Goal: Task Accomplishment & Management: Use online tool/utility

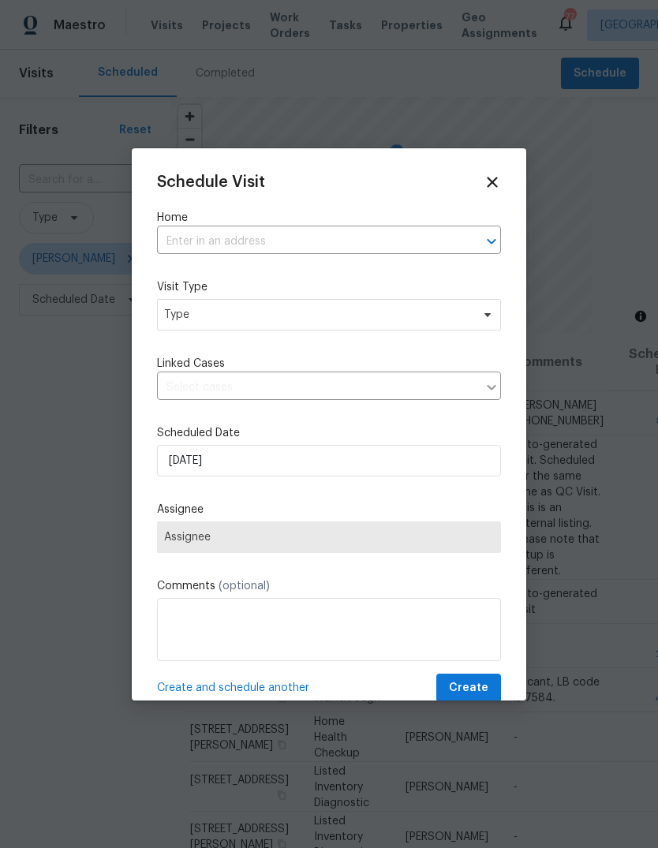
click at [414, 238] on input "text" at bounding box center [307, 241] width 300 height 24
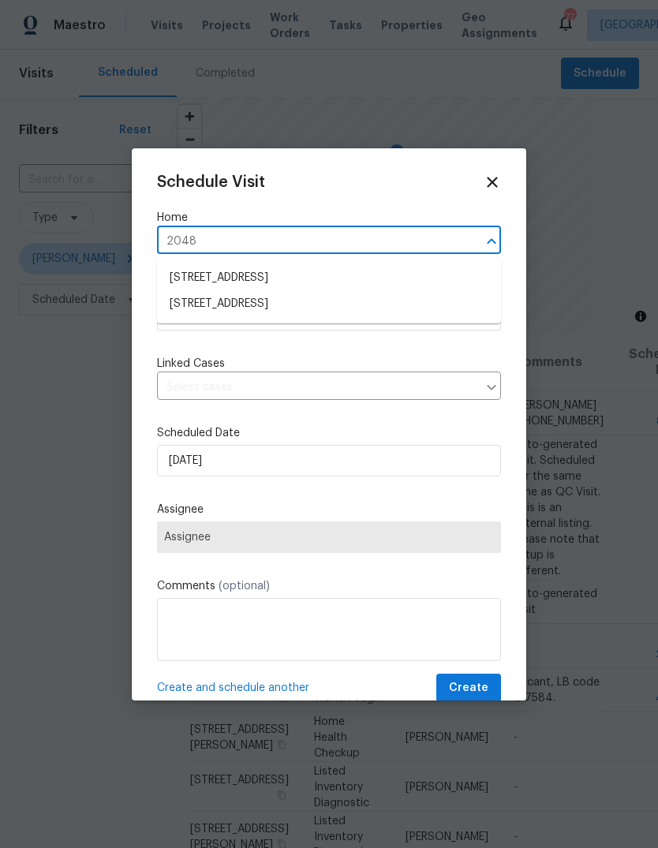
type input "2048 a"
click at [319, 283] on li "[STREET_ADDRESS]" at bounding box center [329, 278] width 344 height 26
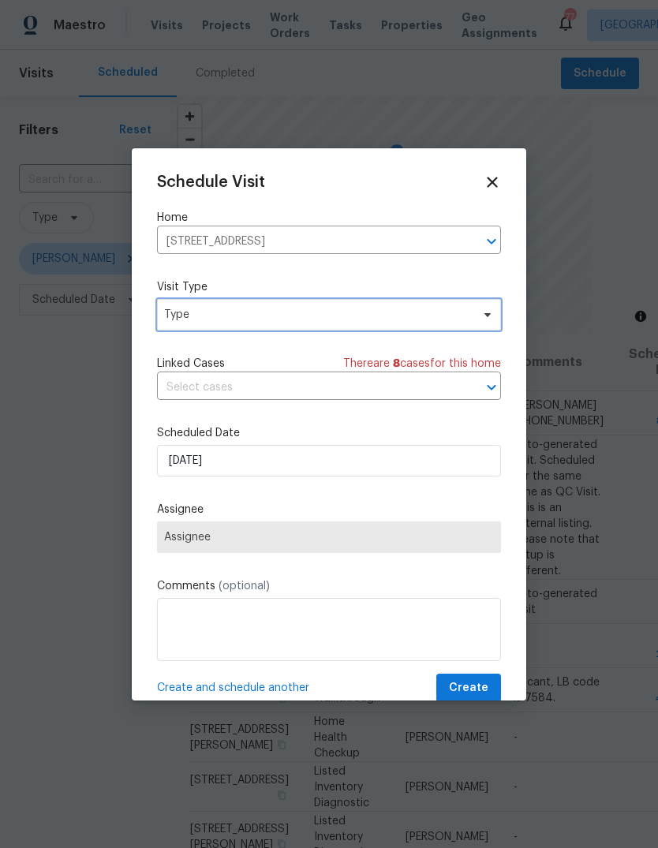
click at [393, 318] on span "Type" at bounding box center [317, 315] width 307 height 16
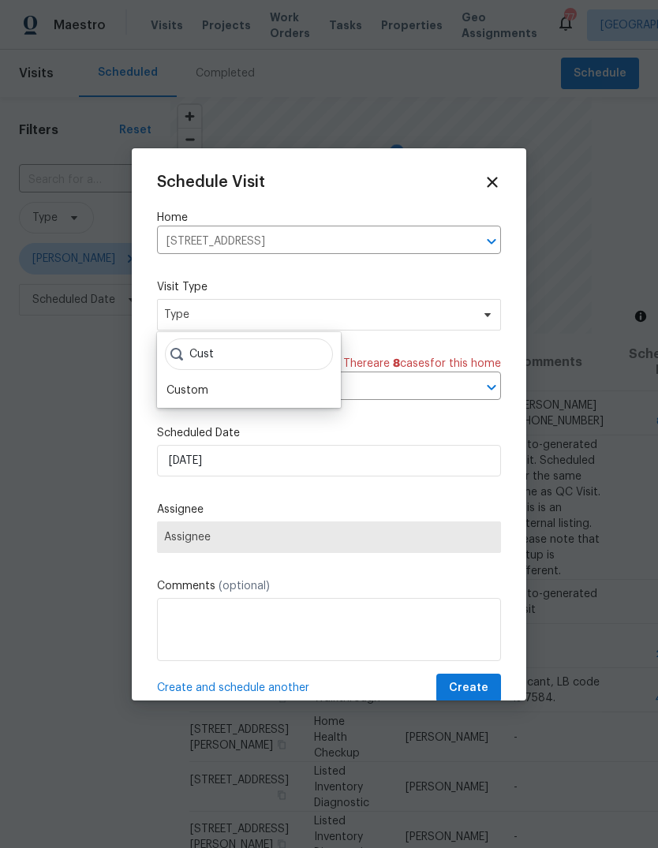
type input "Cust"
click at [186, 397] on div "Custom" at bounding box center [187, 390] width 42 height 16
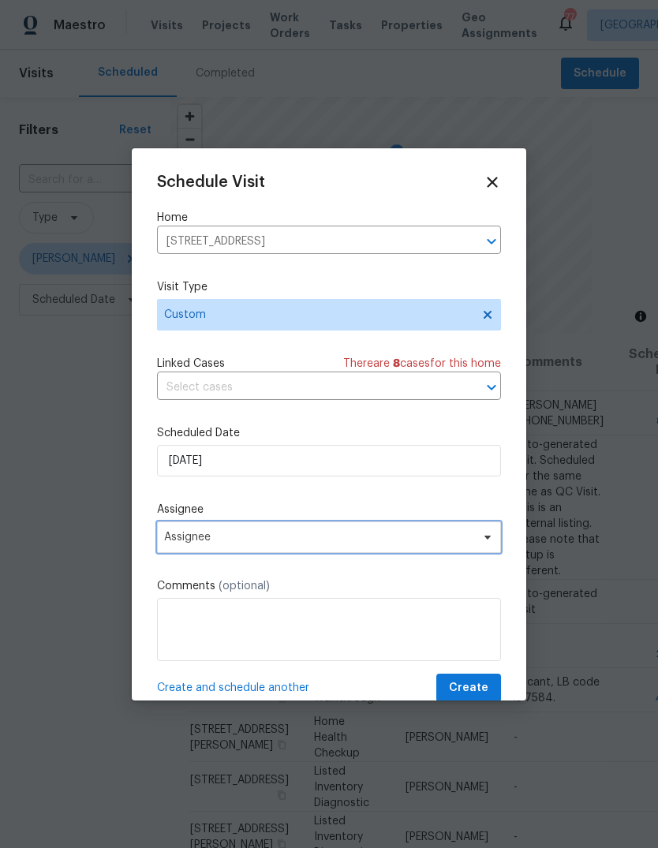
click at [192, 543] on span "Assignee" at bounding box center [318, 537] width 309 height 13
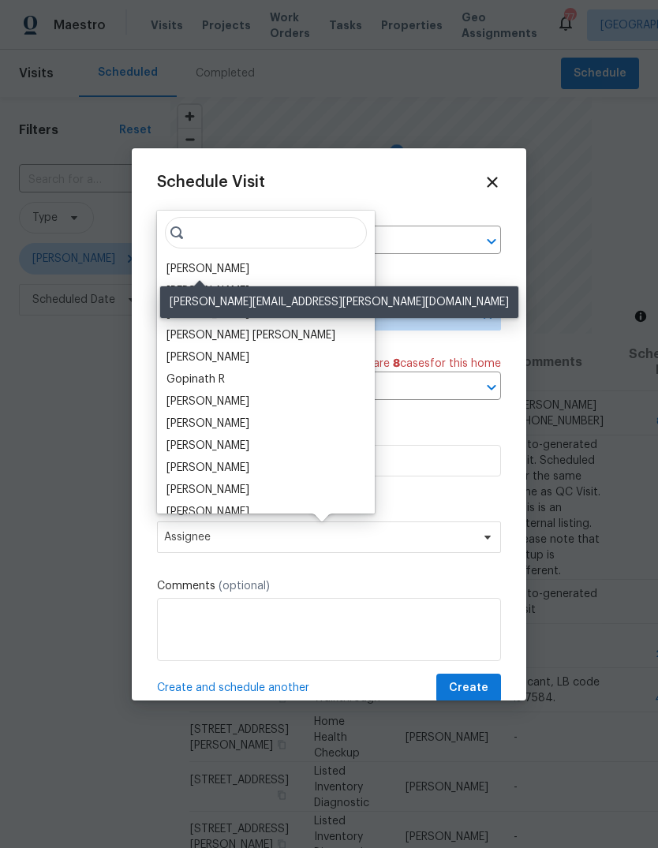
click at [226, 270] on div "[PERSON_NAME]" at bounding box center [207, 269] width 83 height 16
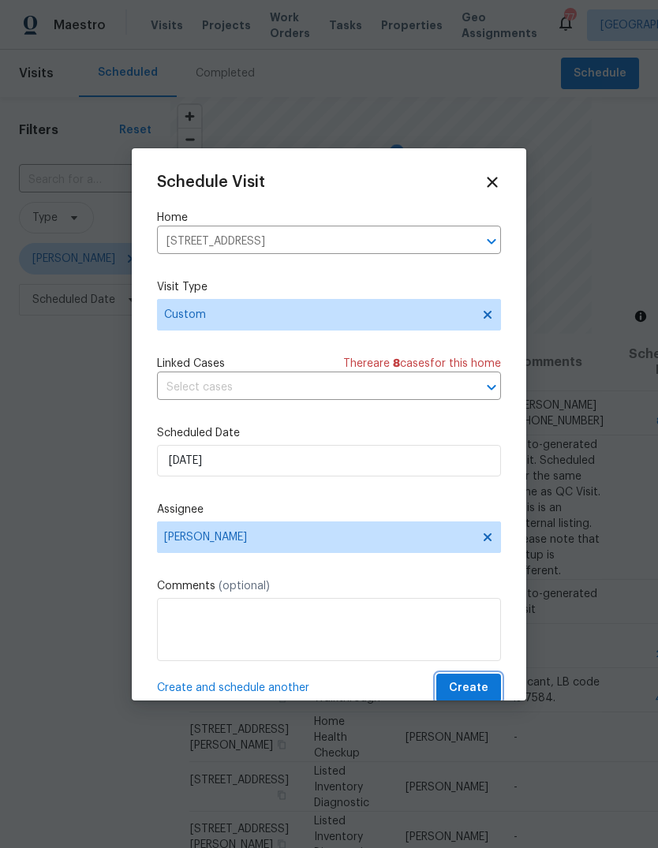
click at [494, 691] on button "Create" at bounding box center [468, 687] width 65 height 29
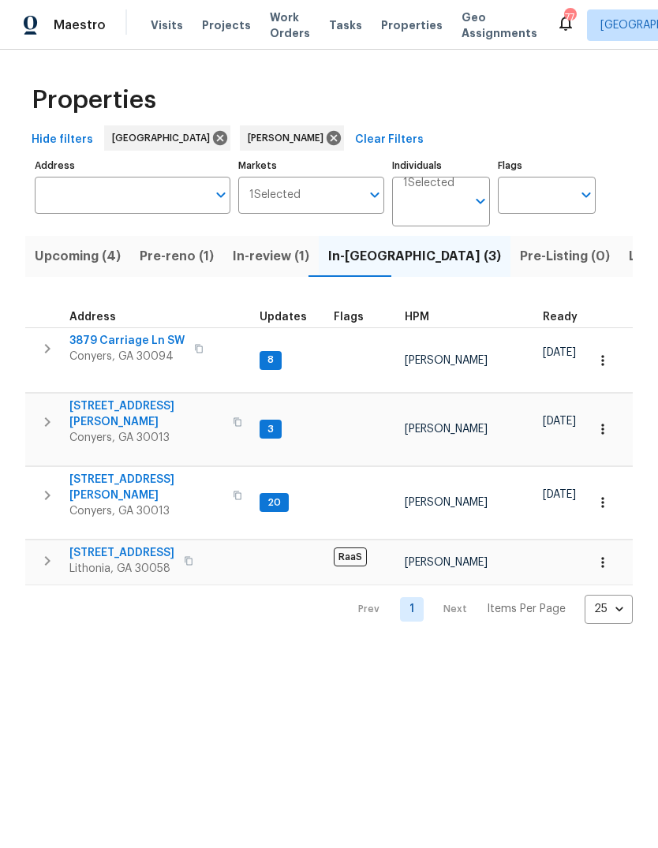
click at [93, 342] on span "3879 Carriage Ln SW" at bounding box center [126, 341] width 115 height 16
click at [87, 471] on span "[STREET_ADDRESS][PERSON_NAME]" at bounding box center [146, 487] width 154 height 32
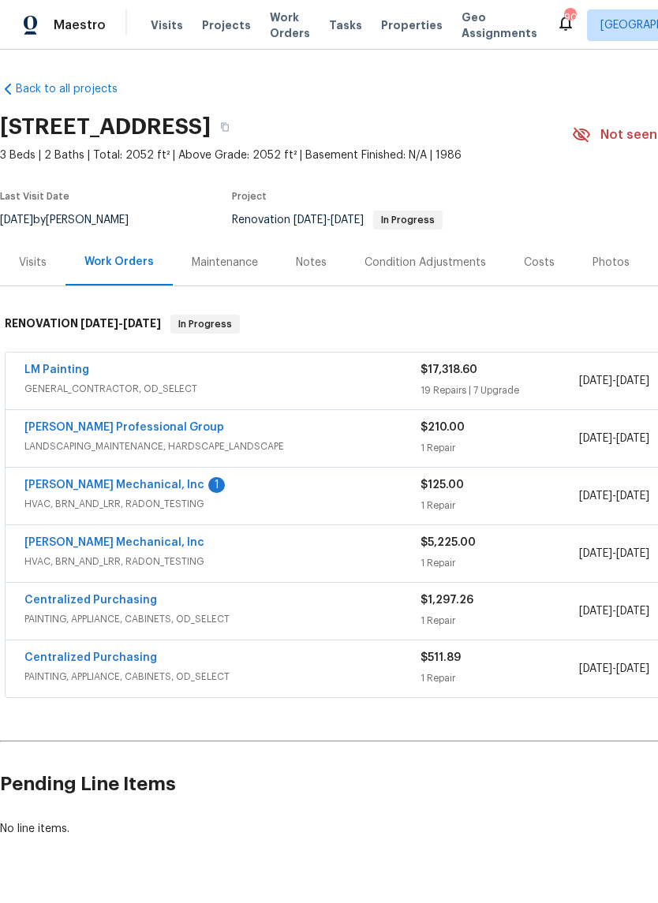
click at [52, 428] on link "Ramsey's Professional Group" at bounding box center [123, 427] width 199 height 11
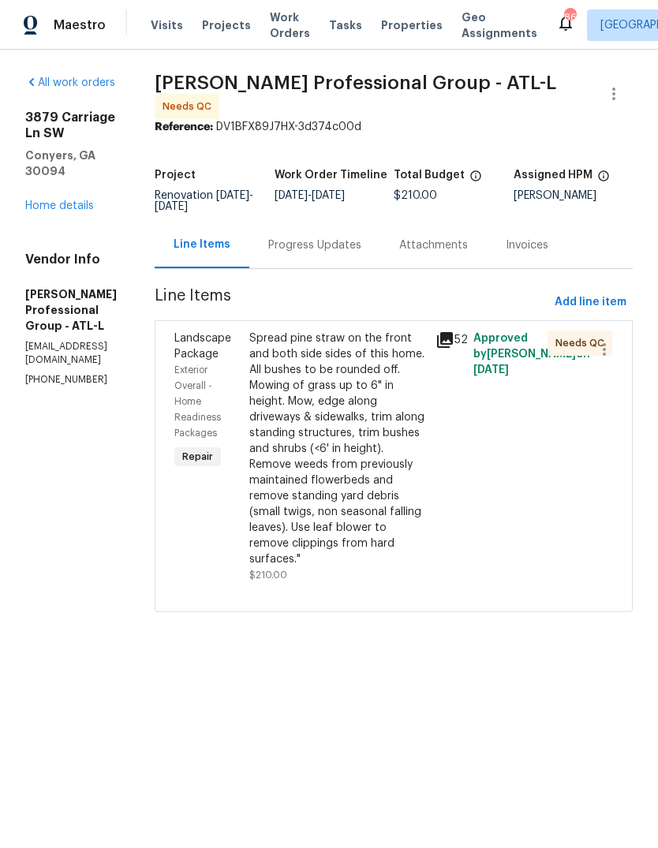
click at [50, 163] on div "3879 Carriage Ln SW Conyers, GA 30094 Home details" at bounding box center [70, 162] width 91 height 104
click at [61, 200] on link "Home details" at bounding box center [59, 205] width 69 height 11
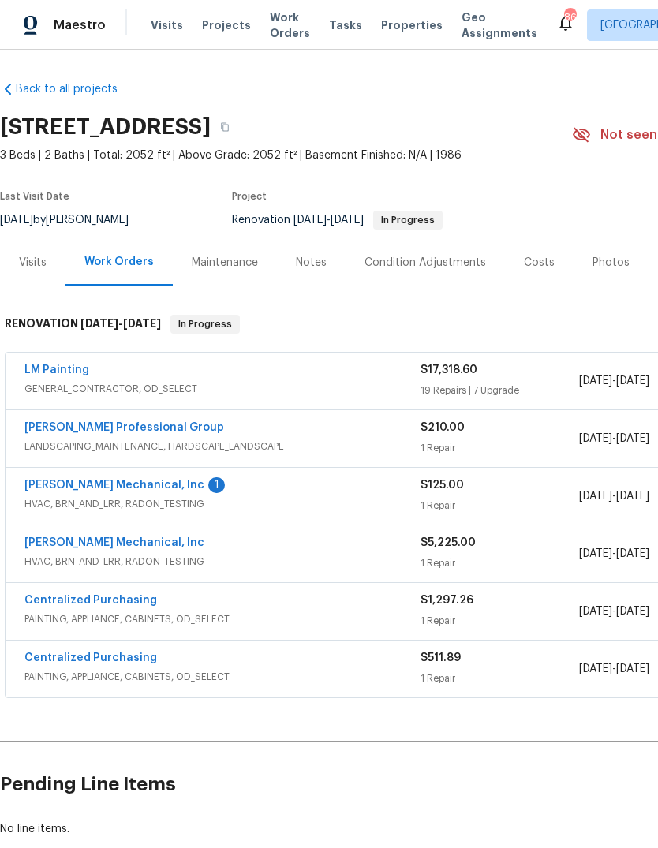
click at [60, 427] on link "Ramsey's Professional Group" at bounding box center [123, 427] width 199 height 11
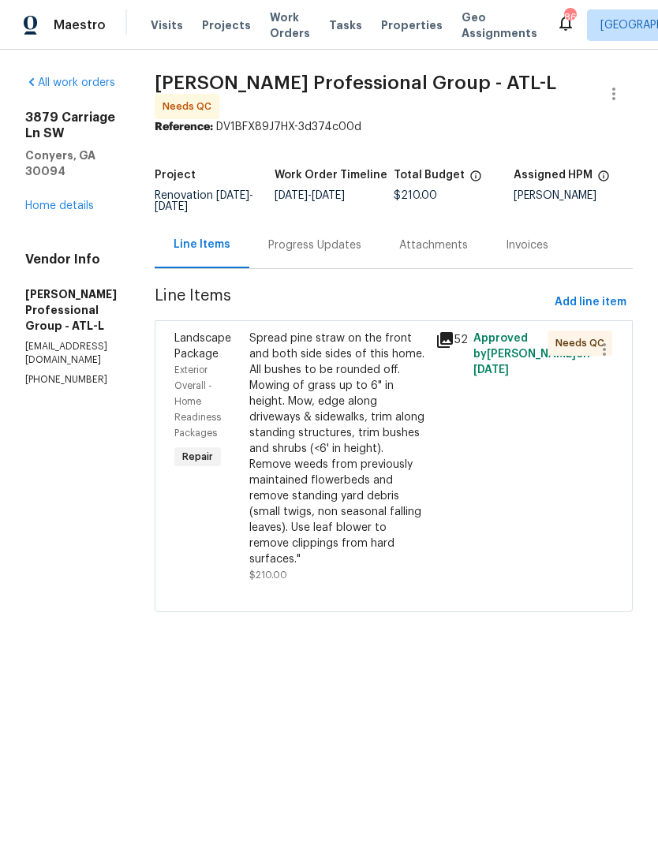
click at [390, 469] on div "Spread pine straw on the front and both side sides of this home. All bushes to …" at bounding box center [337, 448] width 177 height 237
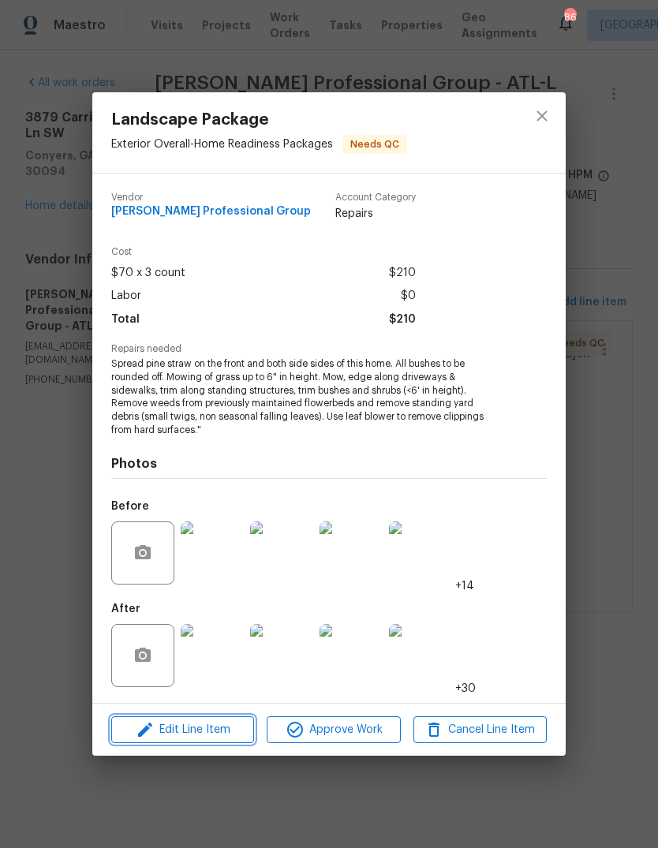
click at [156, 723] on span "Edit Line Item" at bounding box center [182, 730] width 133 height 20
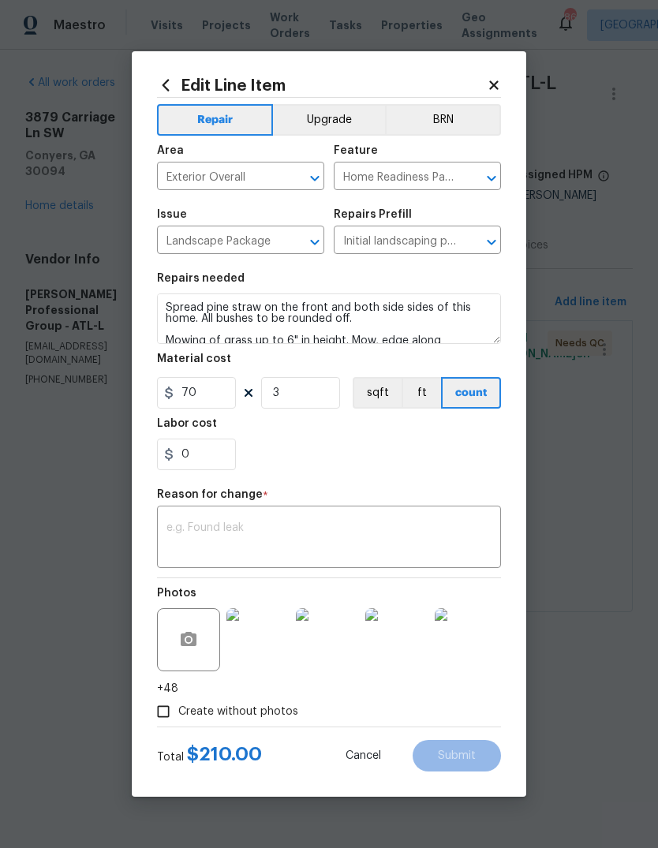
click at [319, 545] on textarea at bounding box center [328, 538] width 325 height 33
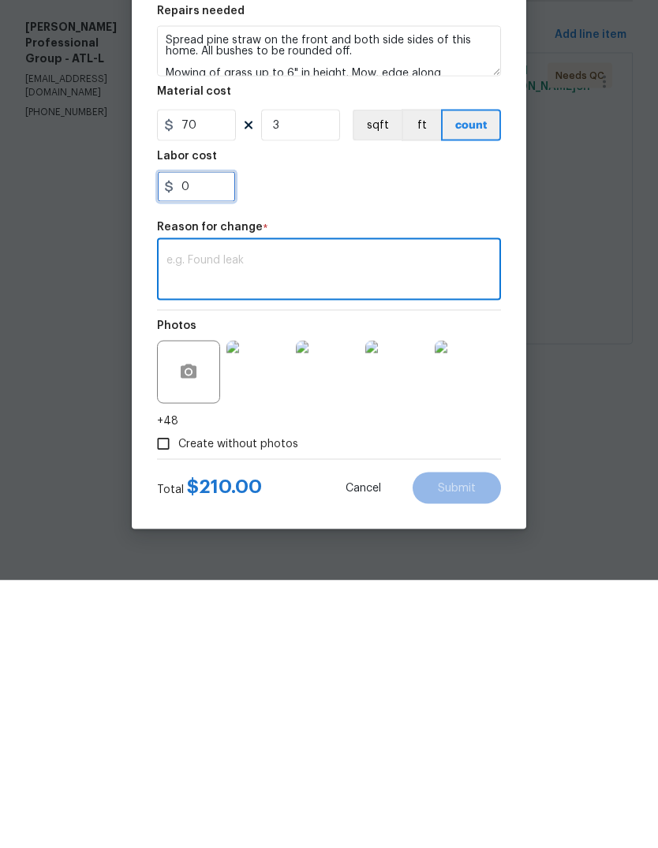
click at [198, 438] on input "0" at bounding box center [196, 454] width 79 height 32
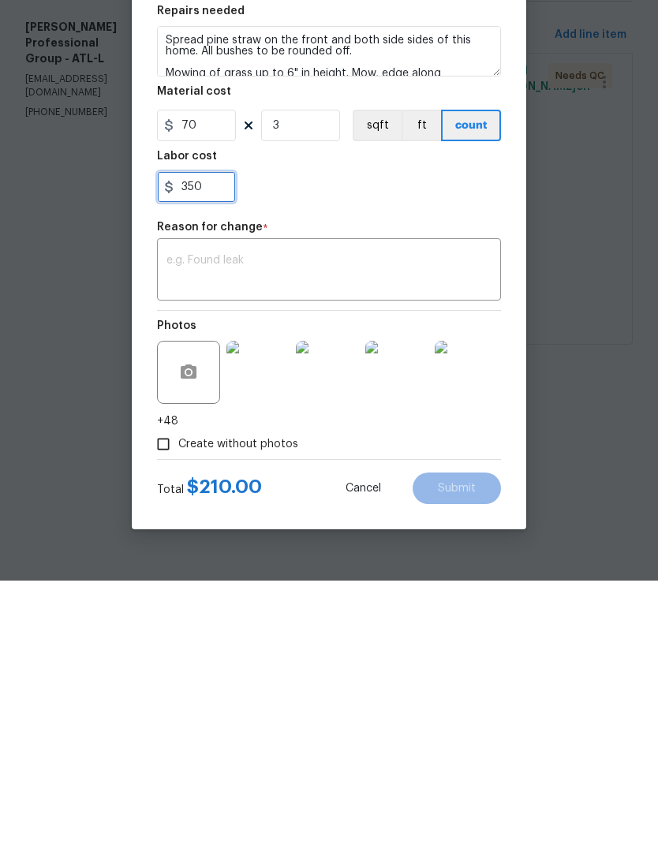
type input "350"
click at [202, 509] on div "x ​" at bounding box center [329, 538] width 344 height 58
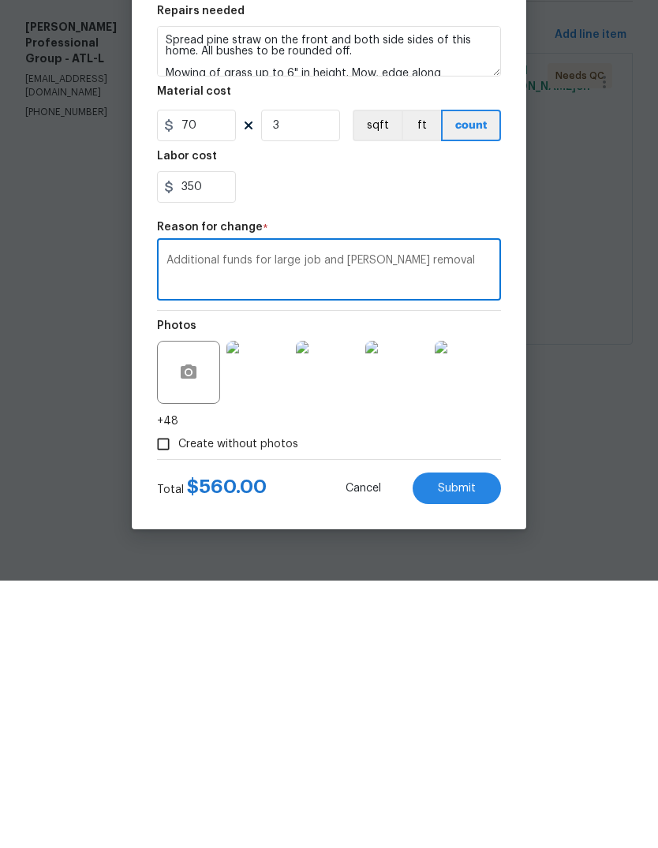
type textarea "Additional funds for large job and bush removal"
click at [478, 739] on button "Submit" at bounding box center [456, 755] width 88 height 32
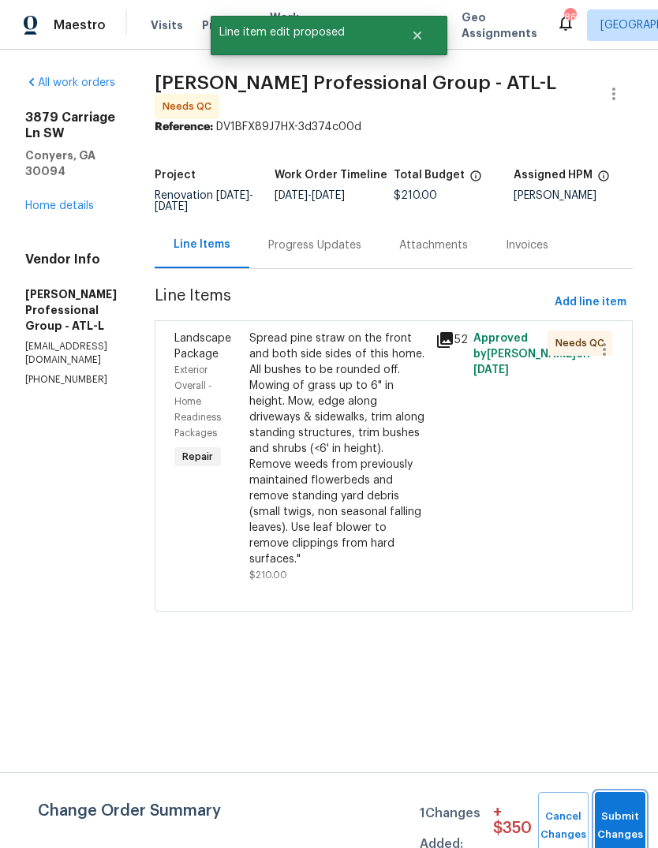
click at [624, 807] on button "Submit Changes" at bounding box center [619, 826] width 50 height 68
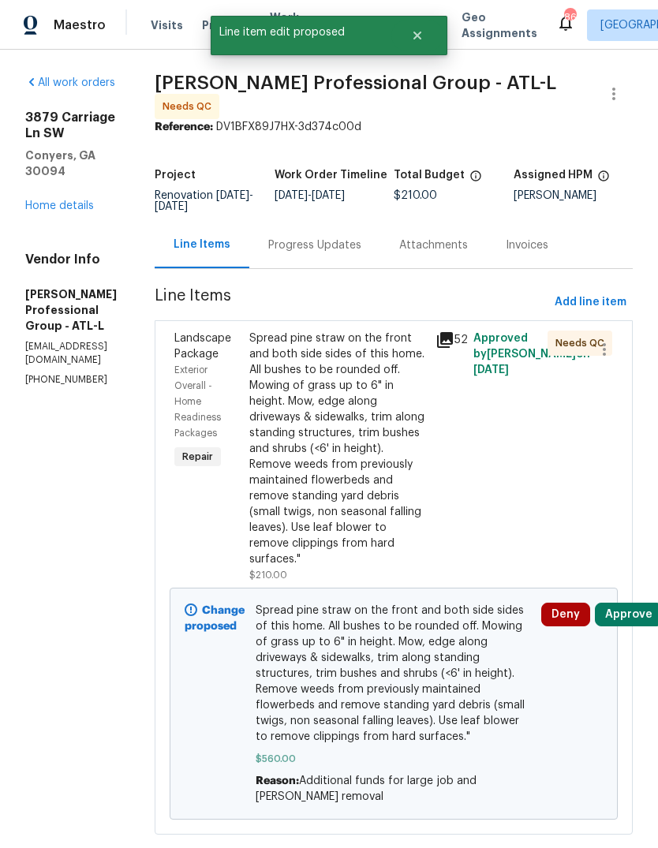
click at [51, 200] on link "Home details" at bounding box center [59, 205] width 69 height 11
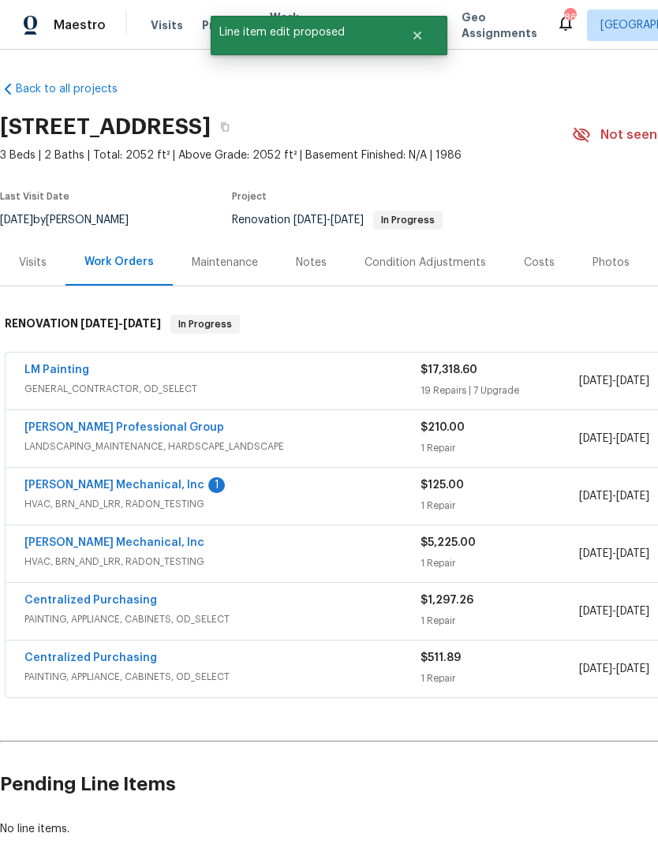
click at [48, 369] on link "LM Painting" at bounding box center [56, 369] width 65 height 11
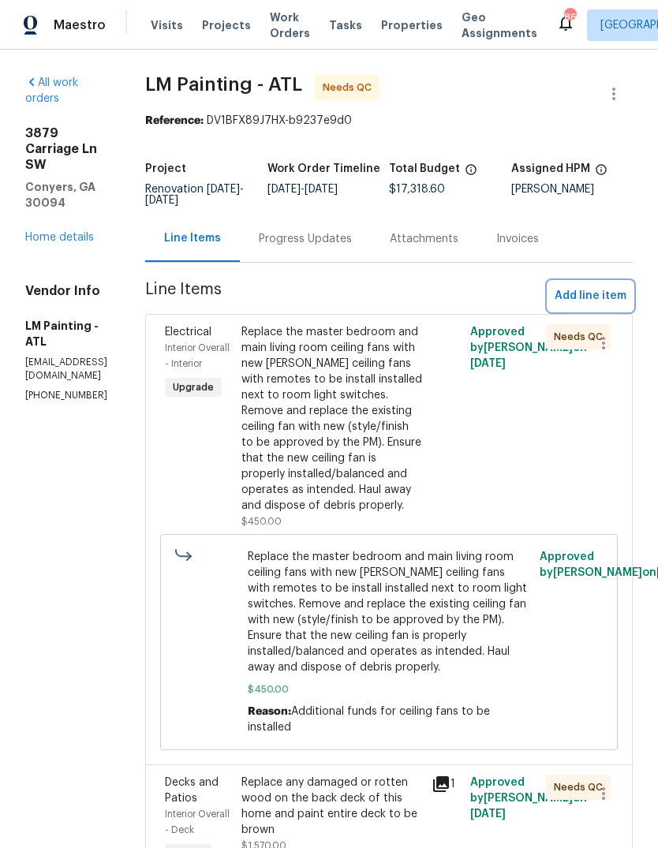
click at [601, 306] on span "Add line item" at bounding box center [590, 296] width 72 height 20
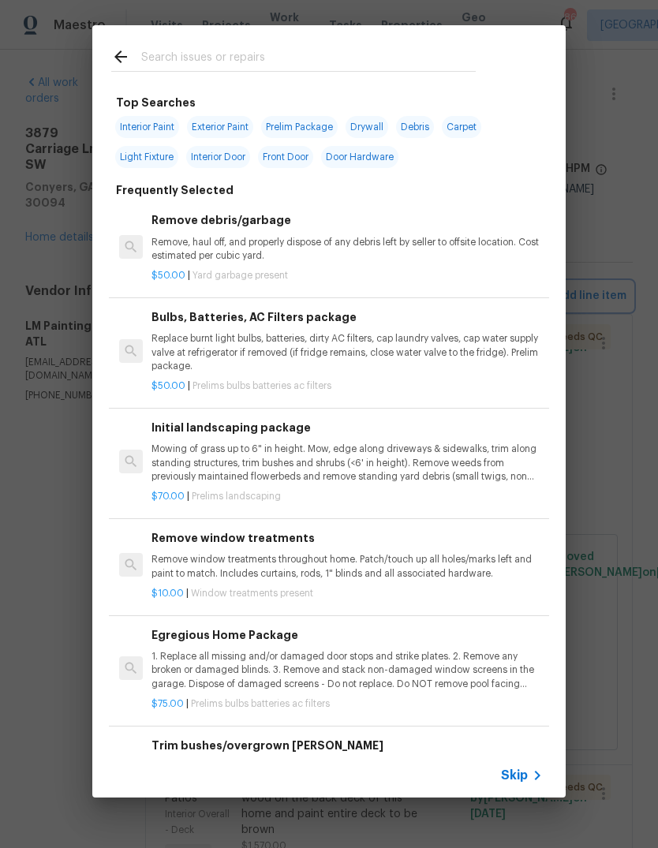
click at [616, 276] on div "Top Searches Interior Paint Exterior Paint Prelim Package Drywall Debris Carpet…" at bounding box center [329, 411] width 658 height 822
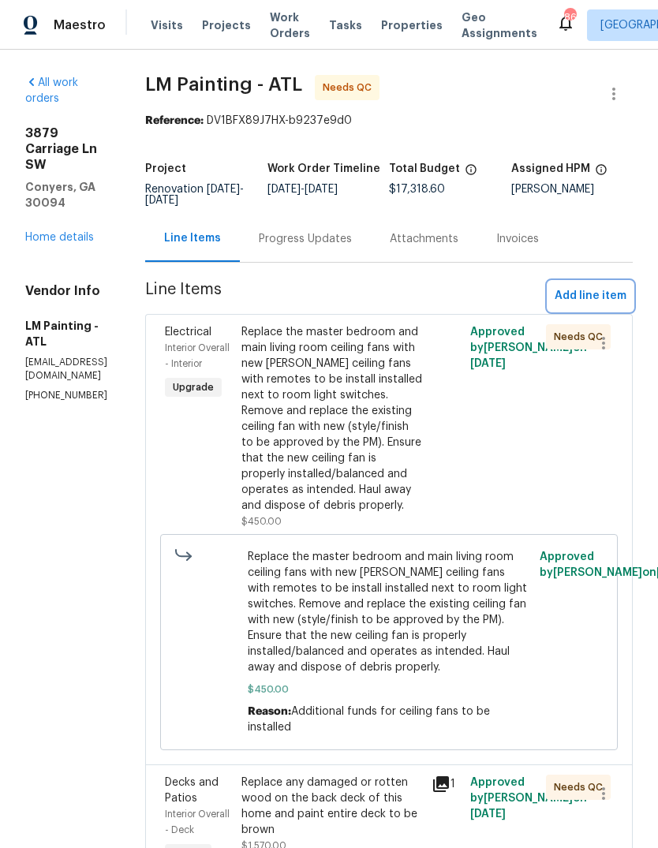
click at [609, 293] on button "Add line item" at bounding box center [590, 295] width 84 height 29
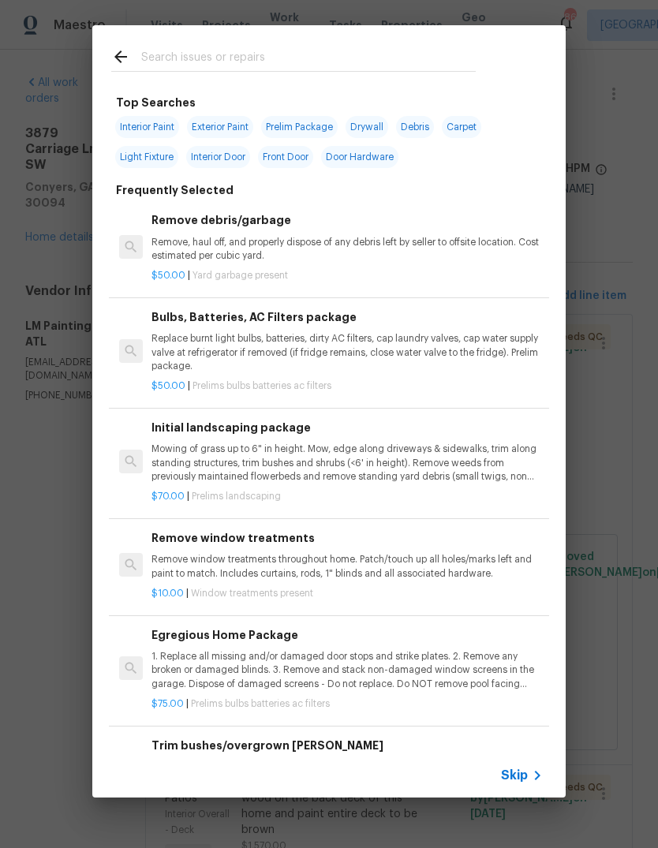
click at [382, 65] on input "text" at bounding box center [308, 59] width 334 height 24
click at [158, 116] on span "Interior Paint" at bounding box center [147, 127] width 64 height 22
type input "Interior Paint"
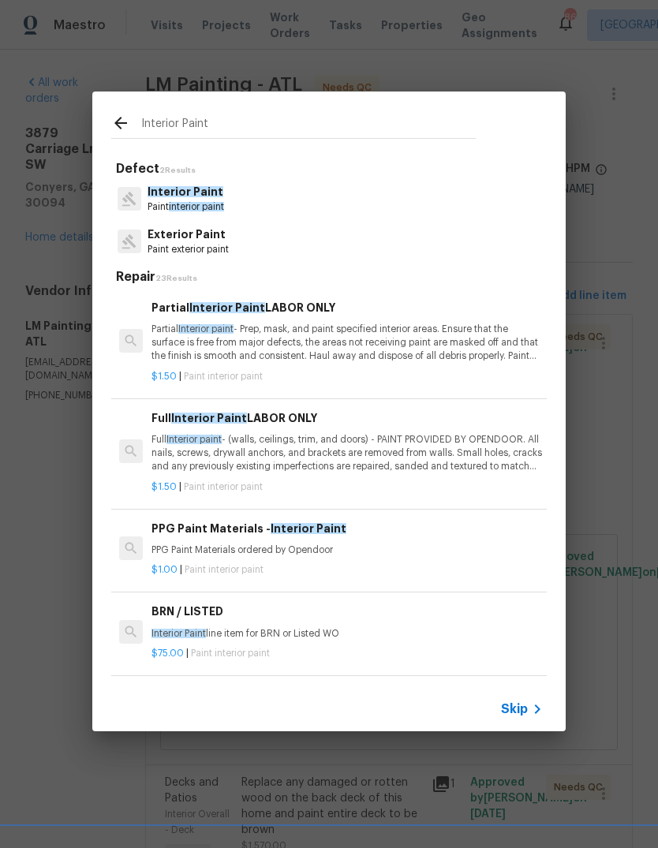
click at [210, 205] on span "interior paint" at bounding box center [196, 206] width 55 height 9
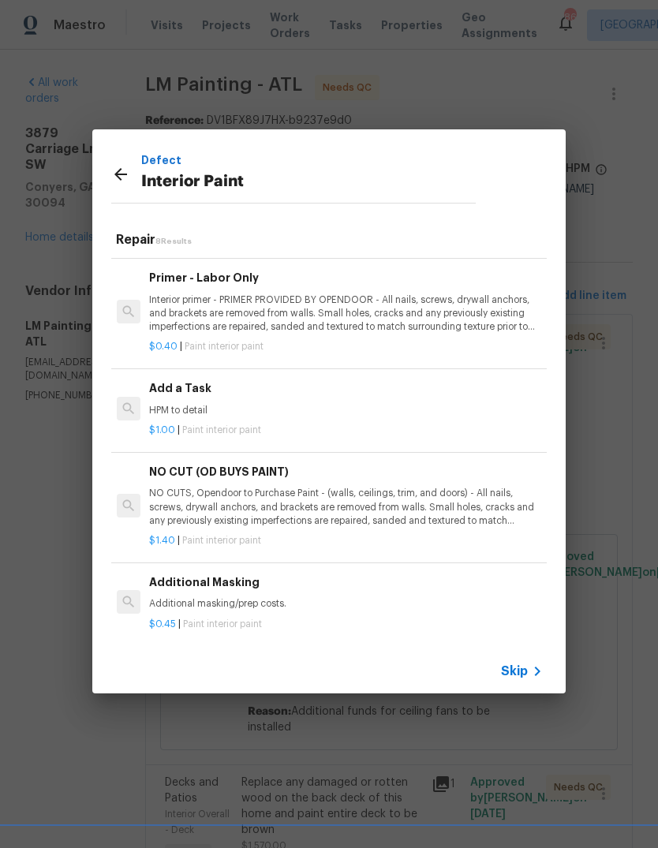
scroll to position [378, 2]
click at [206, 398] on div "Add a Task HPM to detail" at bounding box center [344, 400] width 391 height 38
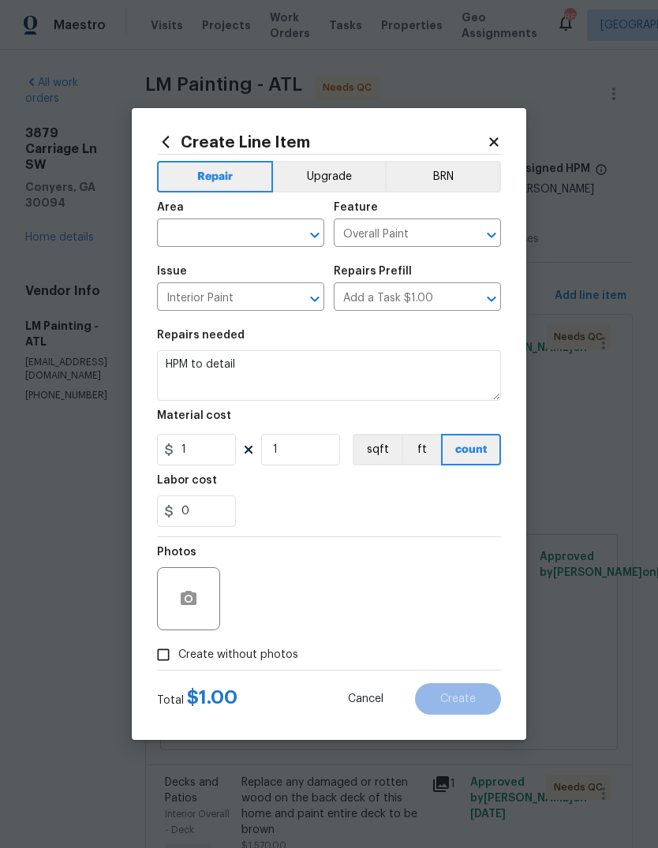
click at [196, 237] on input "text" at bounding box center [218, 234] width 123 height 24
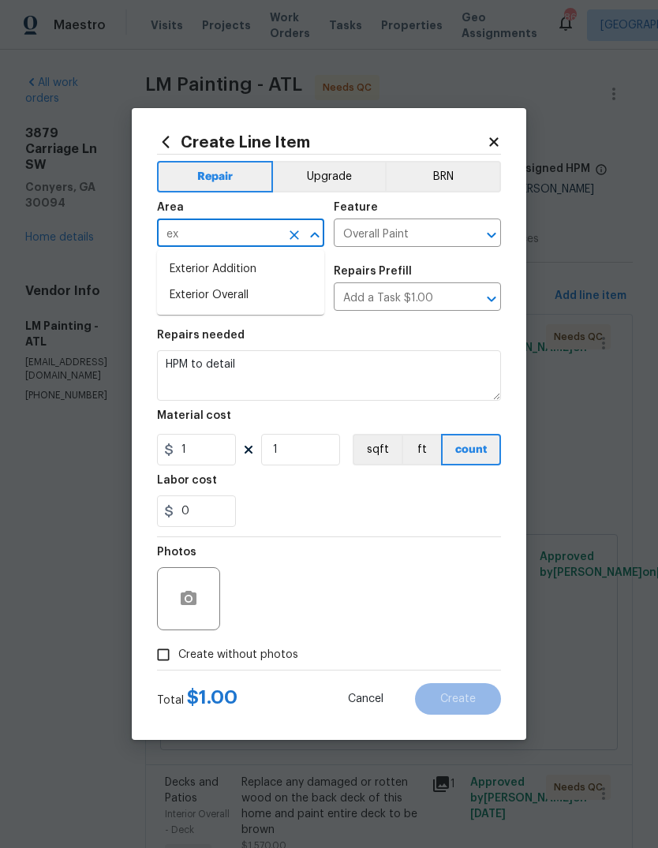
type input "e"
click at [185, 287] on li "Interior Overall" at bounding box center [240, 295] width 167 height 26
type input "Interior Overall"
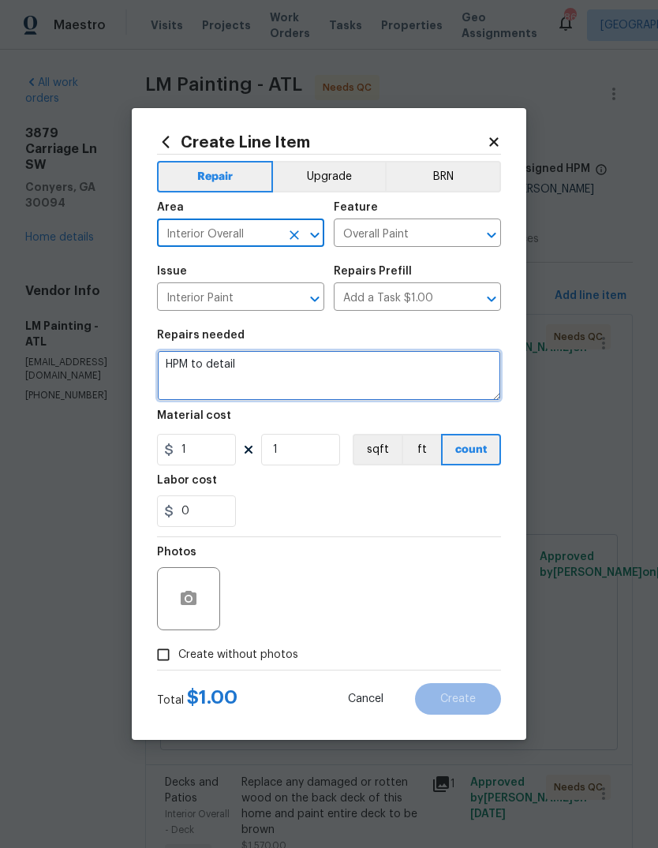
click at [421, 378] on textarea "HPM to detail" at bounding box center [329, 375] width 344 height 50
type textarea "H"
type textarea "#"
click at [181, 367] on textarea "5% STPP" at bounding box center [329, 375] width 344 height 50
click at [442, 372] on textarea "5% #STPP" at bounding box center [329, 375] width 344 height 50
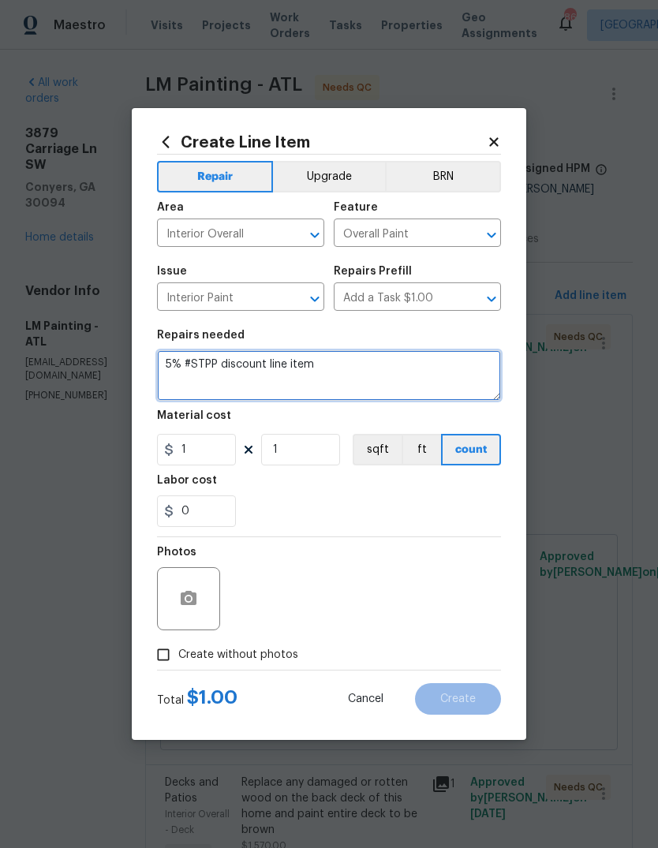
type textarea "5% #STPP discount line item"
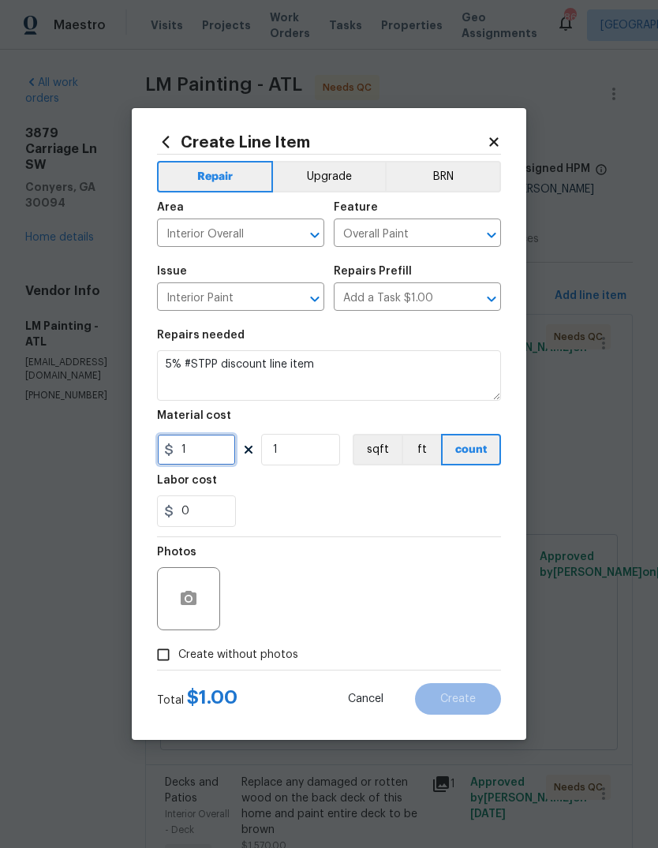
click at [198, 463] on input "1" at bounding box center [196, 450] width 79 height 32
click at [219, 449] on input "-8651" at bounding box center [196, 450] width 79 height 32
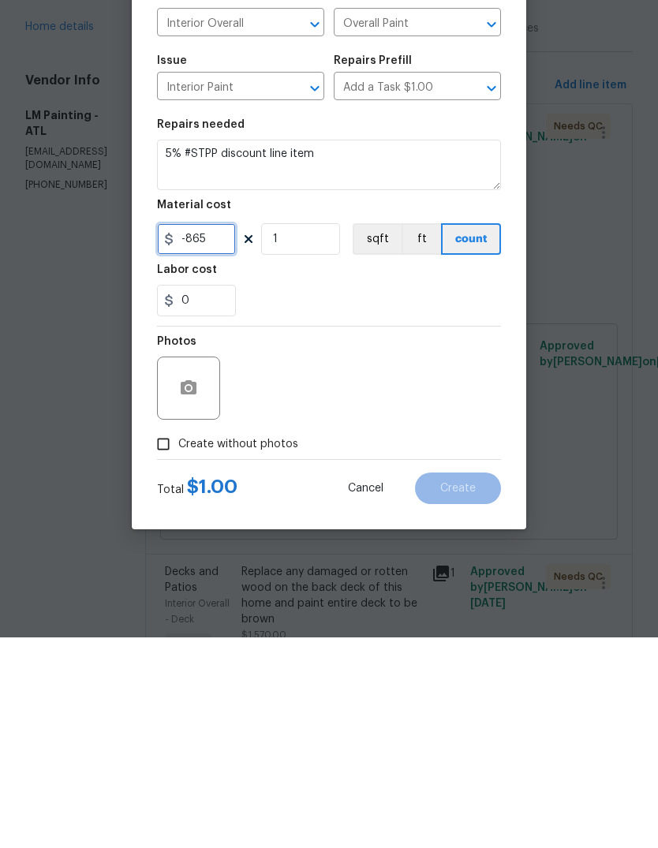
type input "-865"
click at [166, 639] on input "Create without photos" at bounding box center [163, 654] width 30 height 30
checkbox input "true"
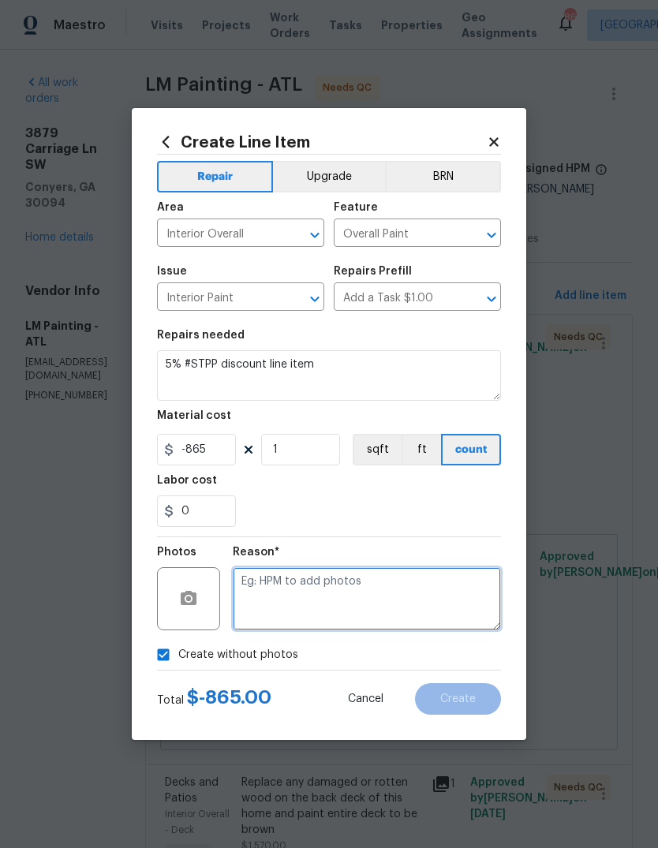
click at [437, 586] on textarea at bounding box center [367, 598] width 268 height 63
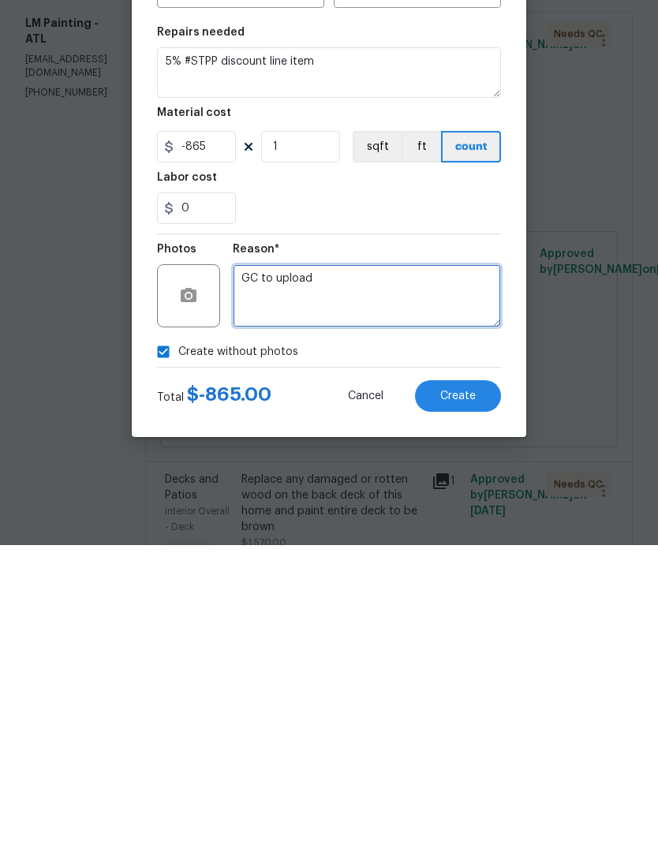
type textarea "GC to upload"
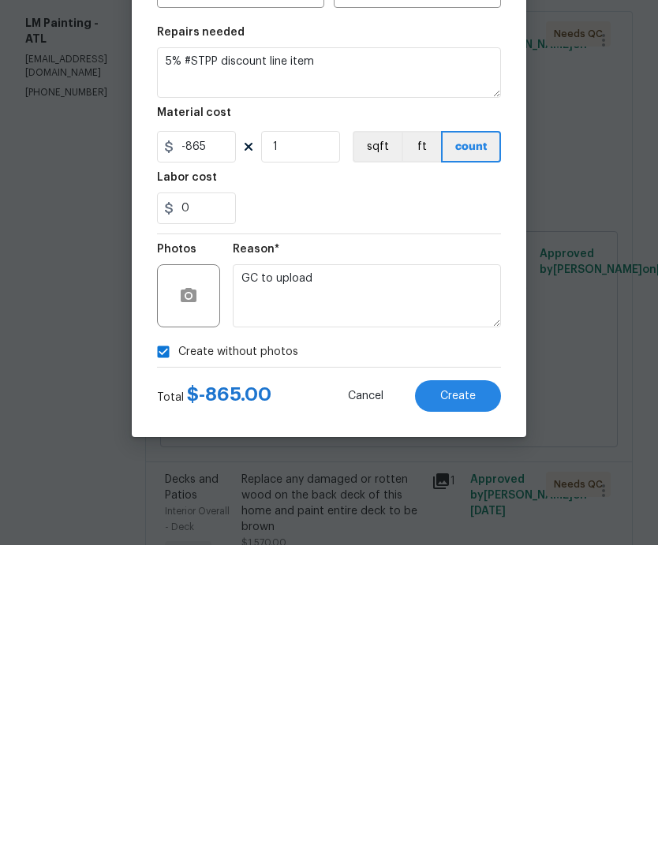
click at [479, 683] on button "Create" at bounding box center [458, 699] width 86 height 32
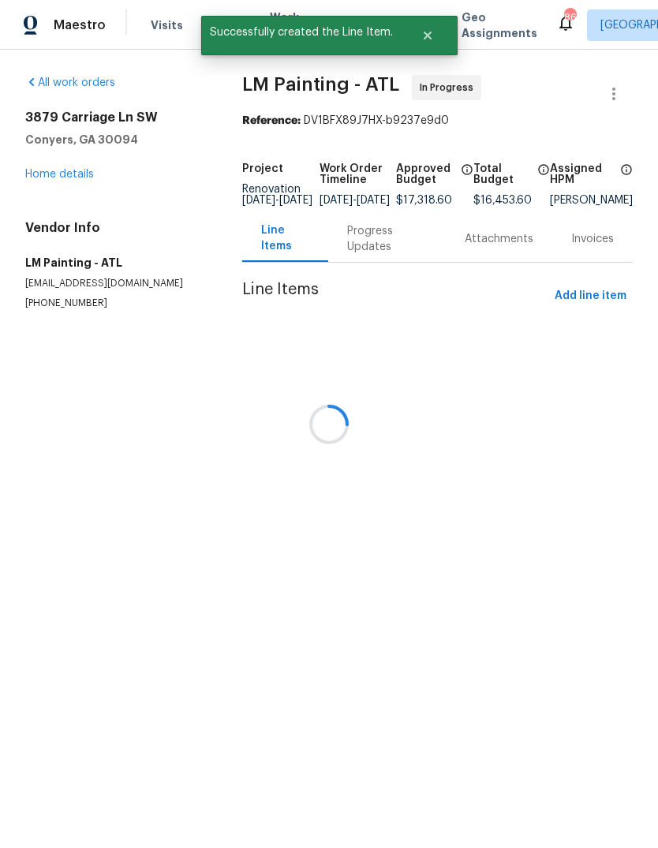
scroll to position [0, 0]
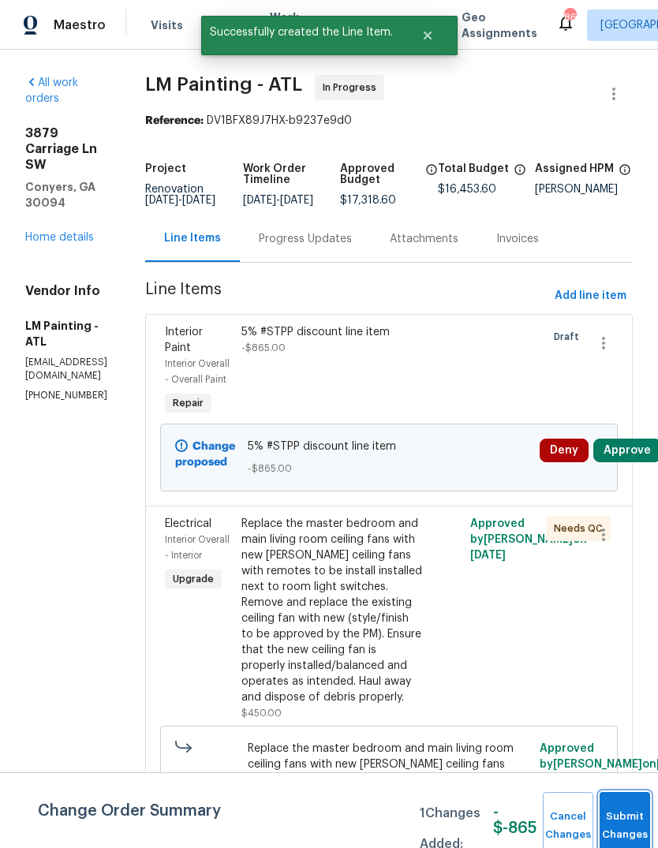
click at [622, 809] on button "Submit Changes" at bounding box center [624, 826] width 50 height 68
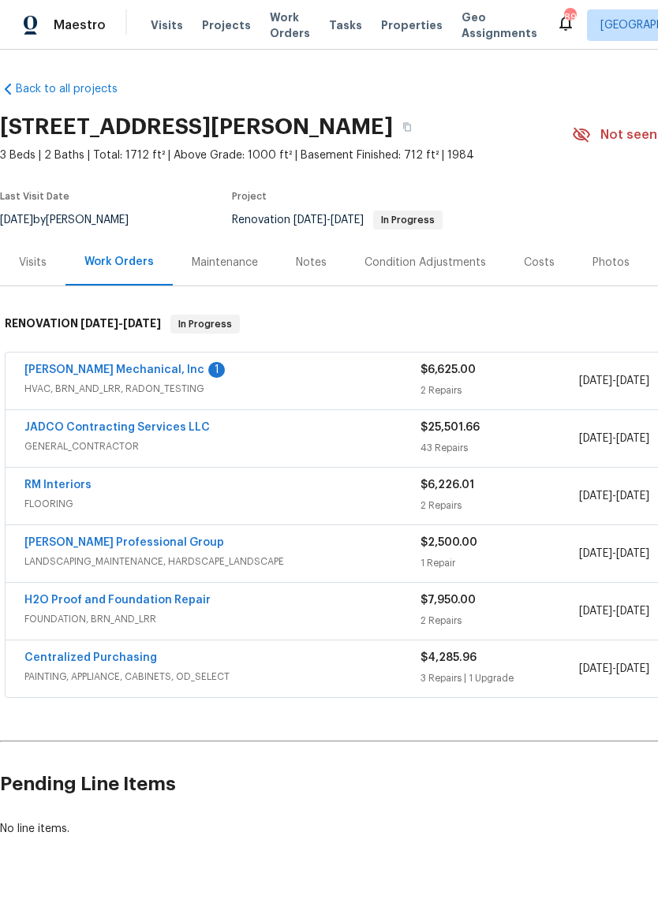
click at [48, 483] on link "RM Interiors" at bounding box center [57, 484] width 67 height 11
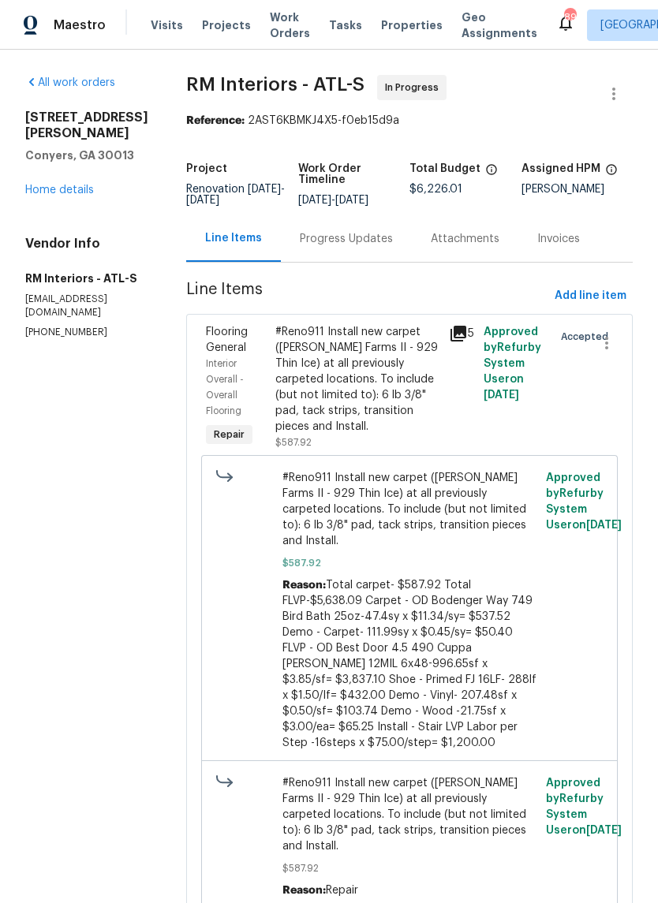
click at [385, 241] on div "Progress Updates" at bounding box center [346, 238] width 131 height 47
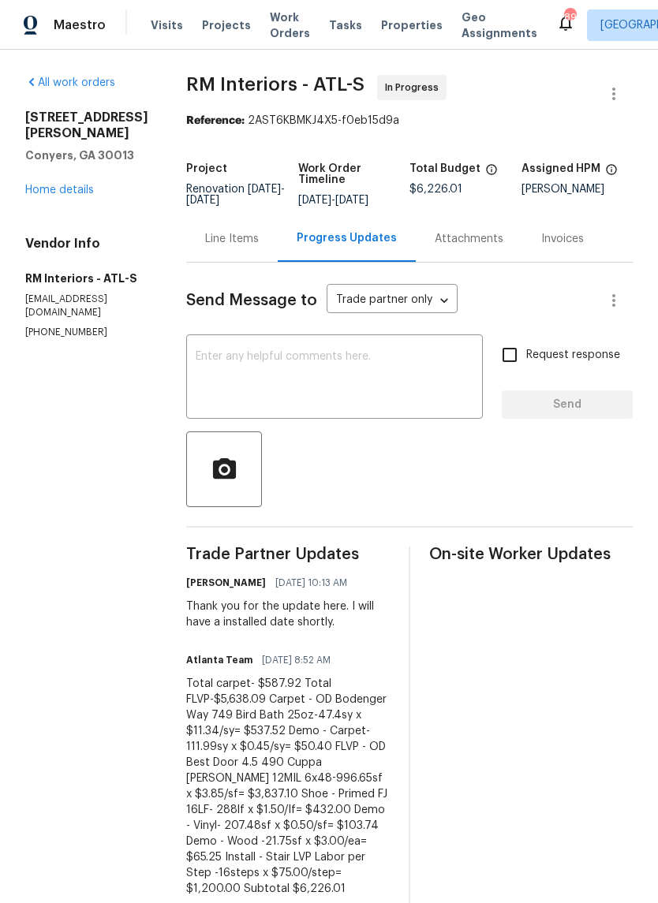
click at [418, 386] on textarea at bounding box center [335, 378] width 278 height 55
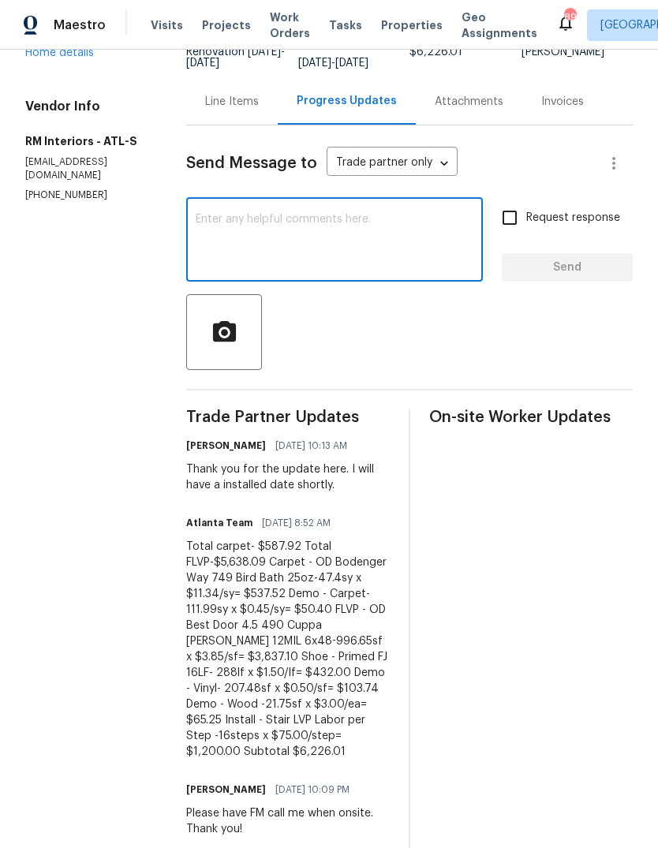
scroll to position [143, 0]
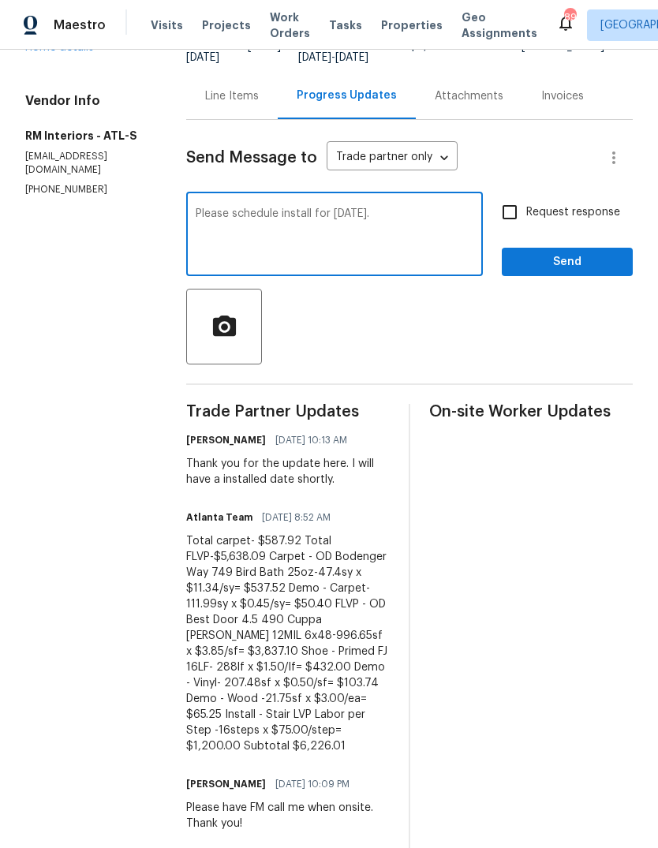
type textarea "Please schedule install for this Friday."
click at [597, 270] on span "Send" at bounding box center [567, 262] width 106 height 20
